Goal: Information Seeking & Learning: Understand process/instructions

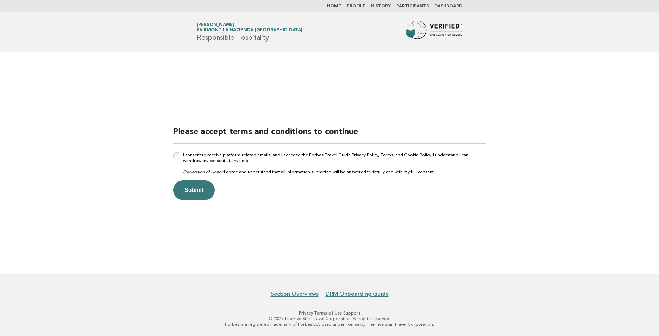
click at [189, 190] on button "Submit" at bounding box center [194, 190] width 42 height 20
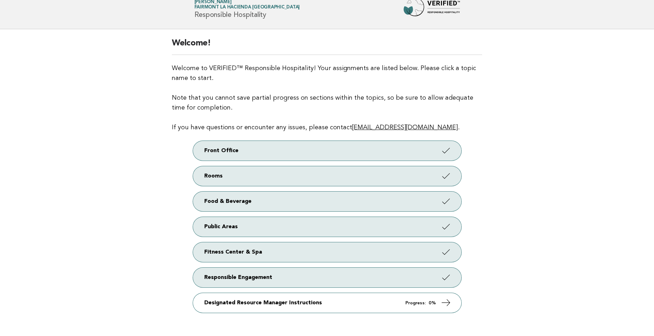
scroll to position [35, 0]
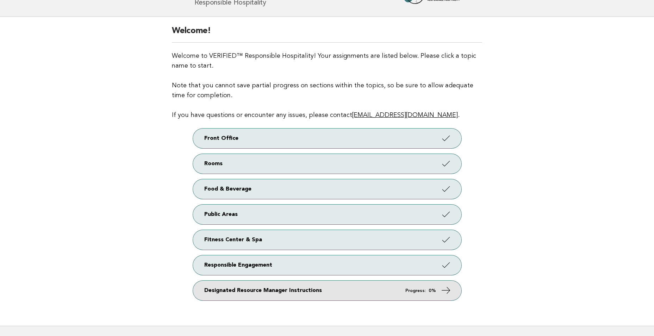
click at [261, 294] on link "Designated Resource Manager Instructions Progress: 0%" at bounding box center [327, 291] width 268 height 20
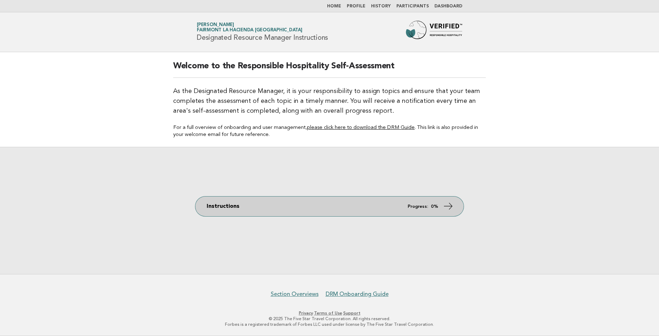
click at [321, 207] on link "Instructions Progress: 0%" at bounding box center [329, 206] width 268 height 20
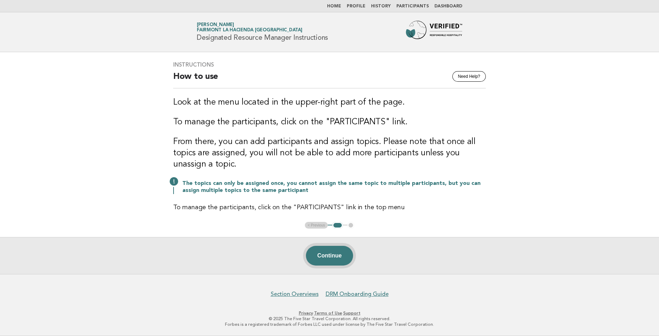
click at [322, 253] on button "Continue" at bounding box center [329, 256] width 47 height 20
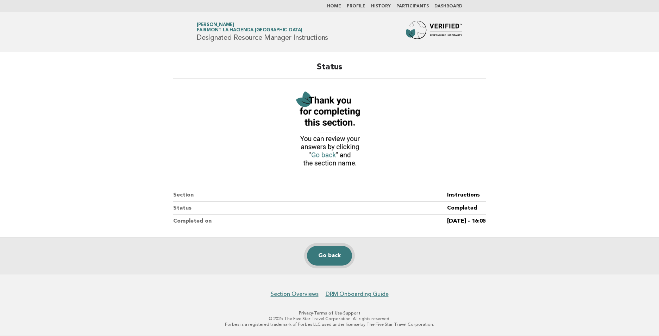
click at [328, 254] on link "Go back" at bounding box center [329, 256] width 45 height 20
